Goal: Task Accomplishment & Management: Manage account settings

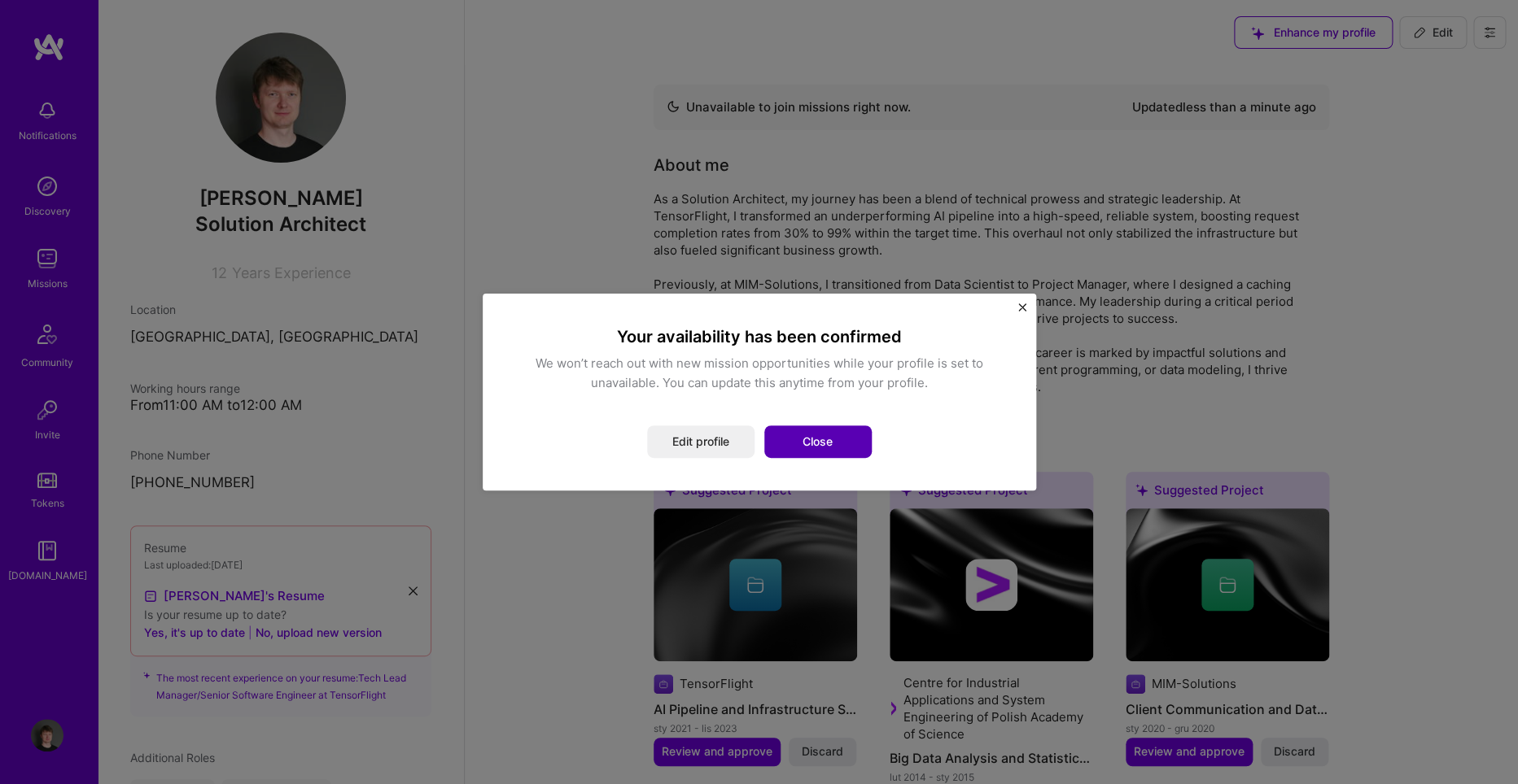
click at [819, 448] on button "Close" at bounding box center [818, 442] width 108 height 32
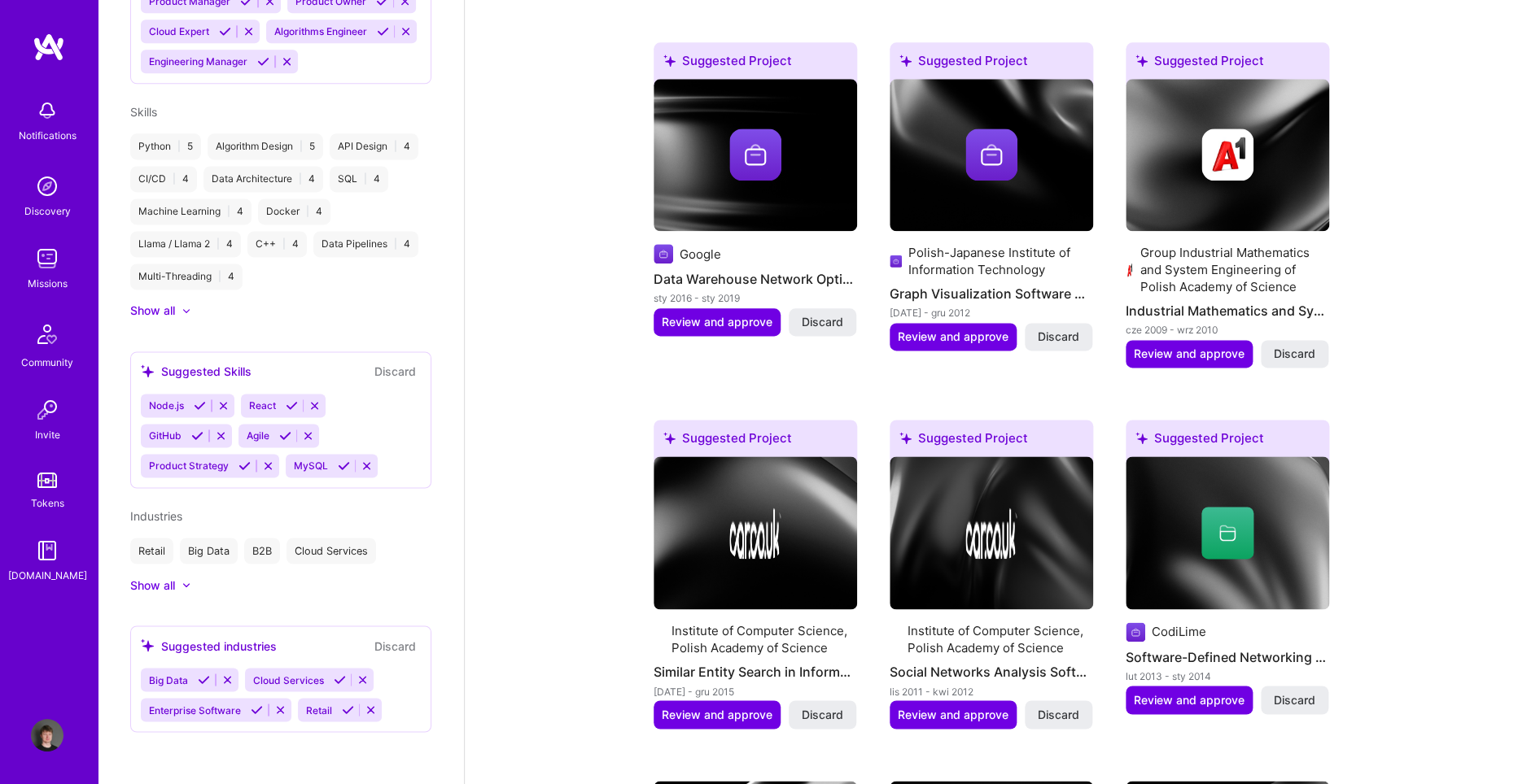
scroll to position [878, 0]
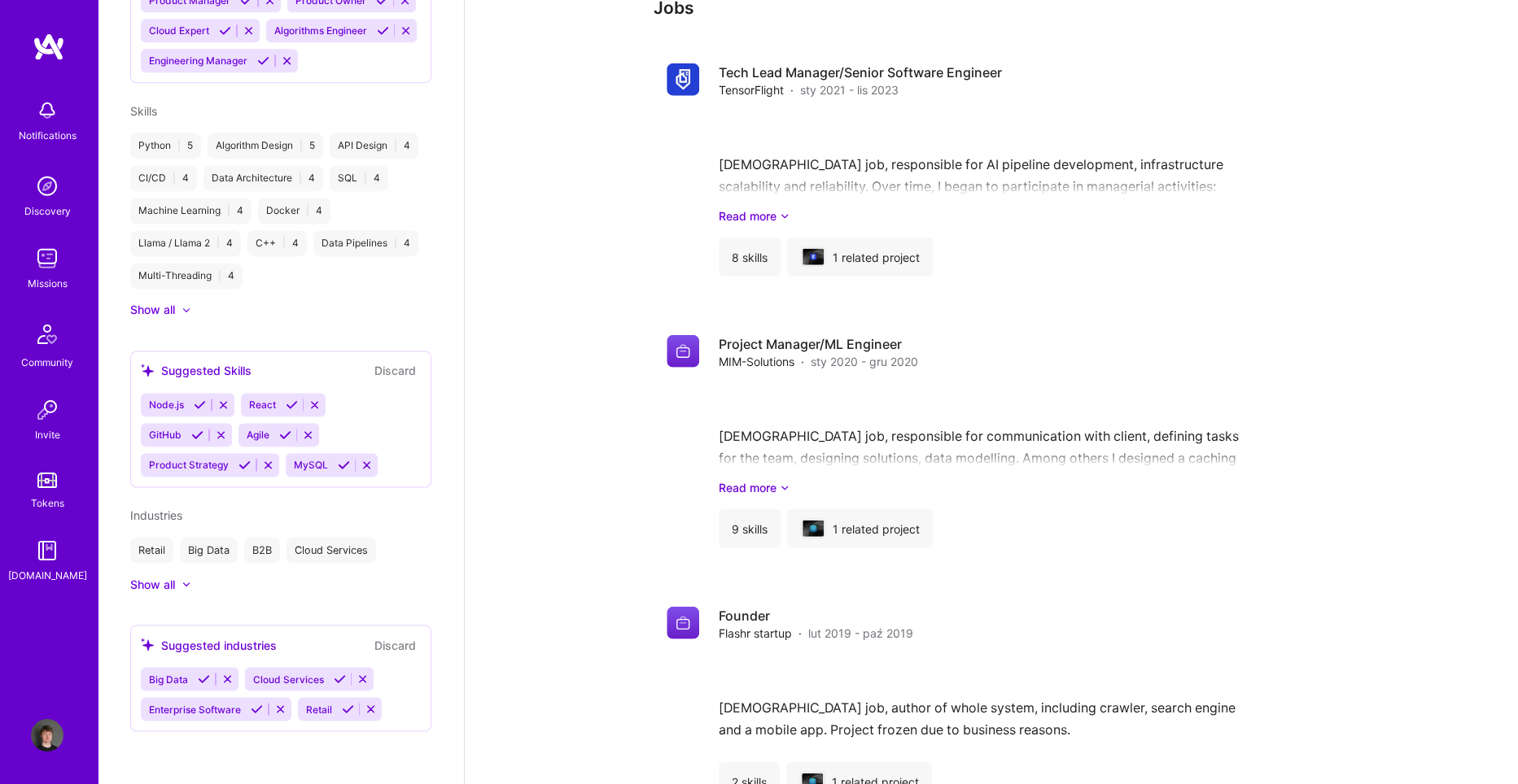
scroll to position [1757, 0]
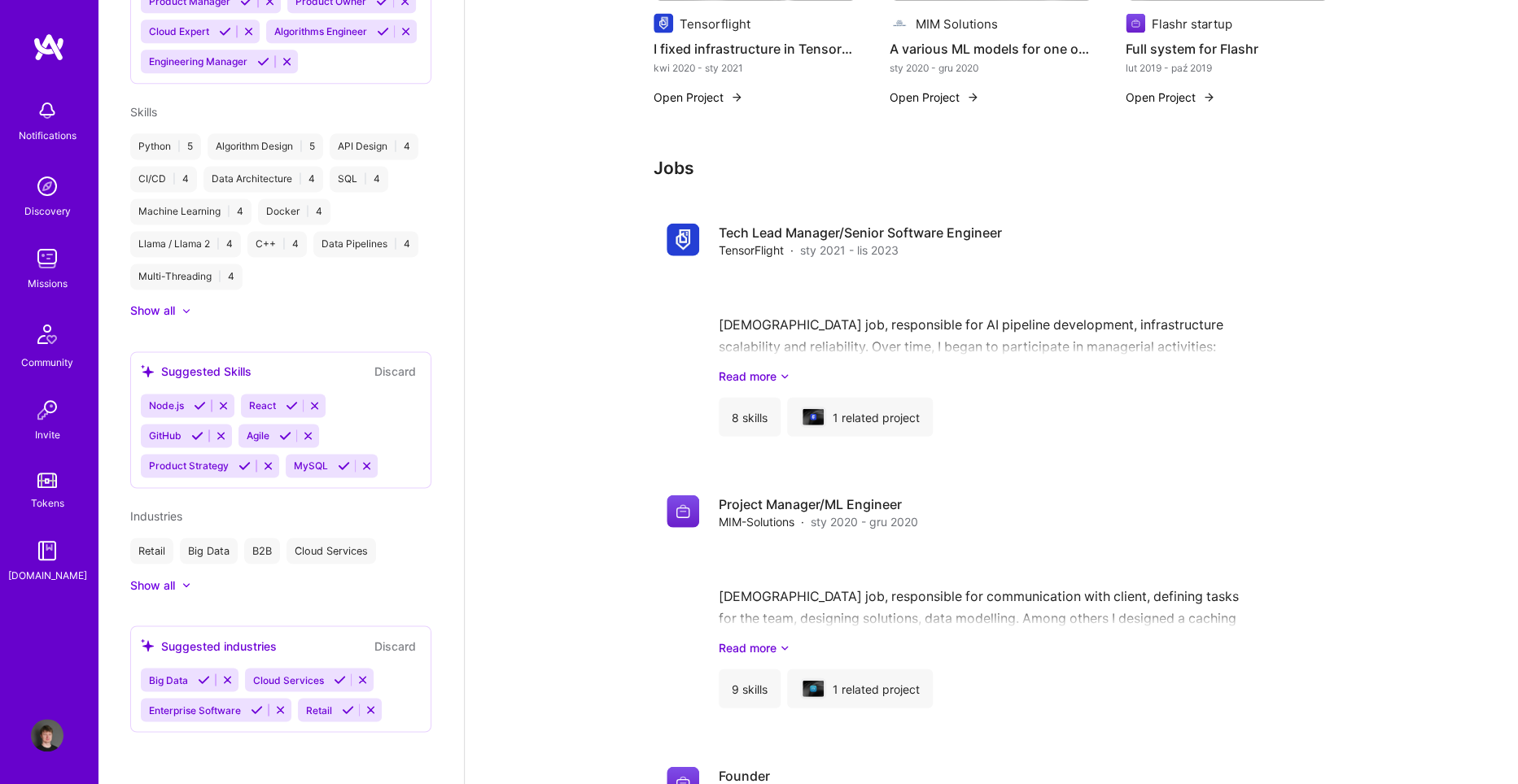
click at [556, 325] on div "Unavailable to join missions right now. Updated less than a minute ago About me…" at bounding box center [991, 410] width 1053 height 4204
click at [551, 349] on div "Unavailable to join missions right now. Updated less than a minute ago About me…" at bounding box center [991, 410] width 1053 height 4204
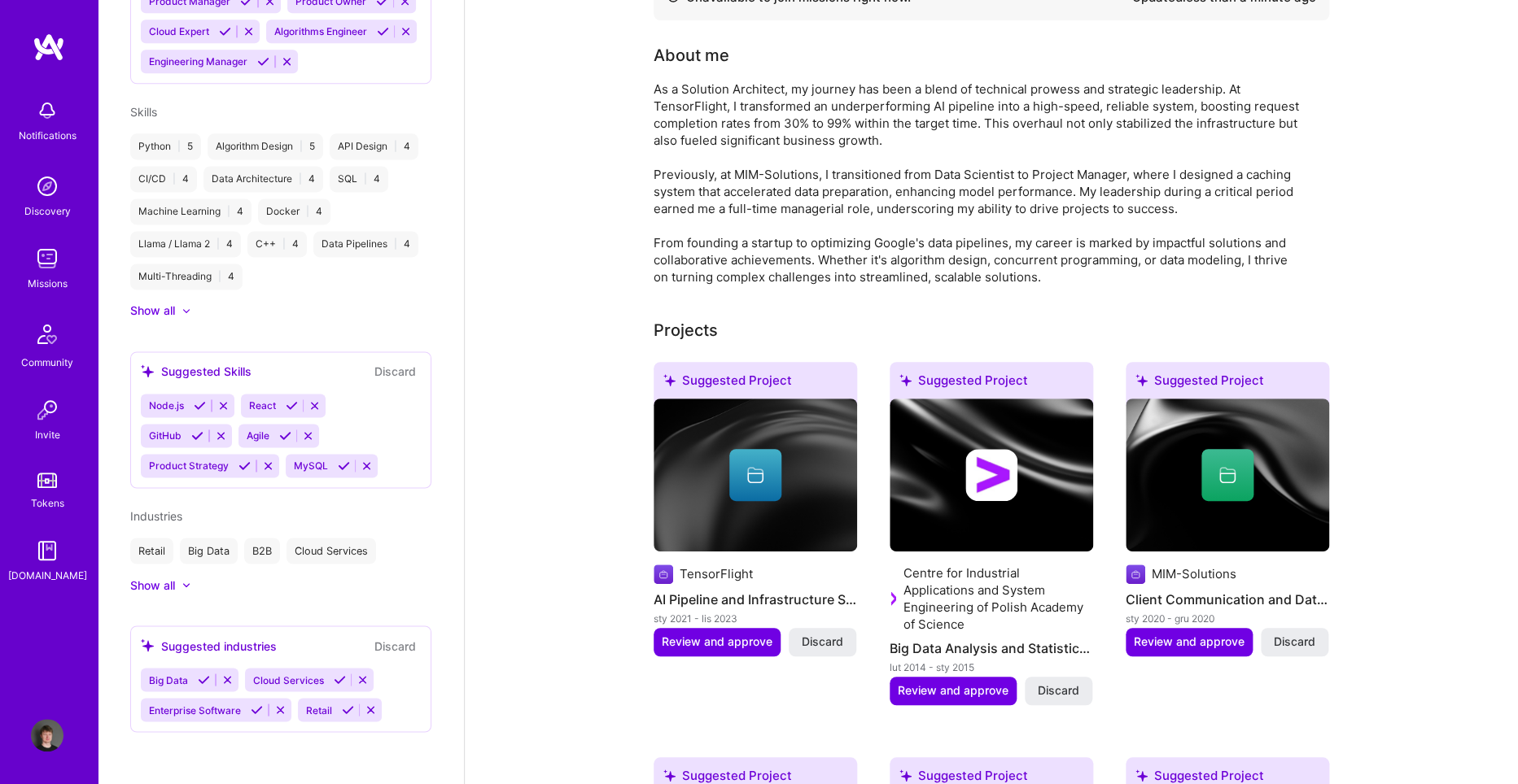
scroll to position [0, 0]
